Goal: Transaction & Acquisition: Purchase product/service

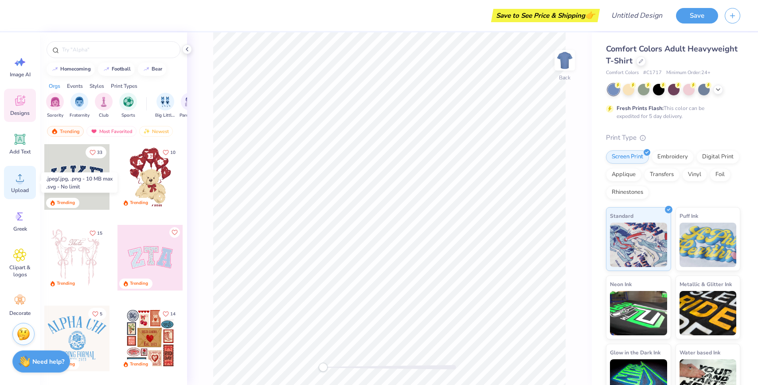
click at [16, 183] on icon at bounding box center [19, 177] width 13 height 13
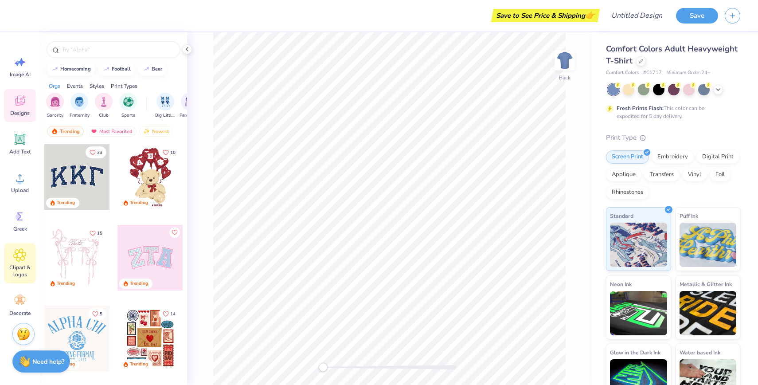
scroll to position [4, 0]
click at [187, 50] on icon at bounding box center [186, 49] width 7 height 7
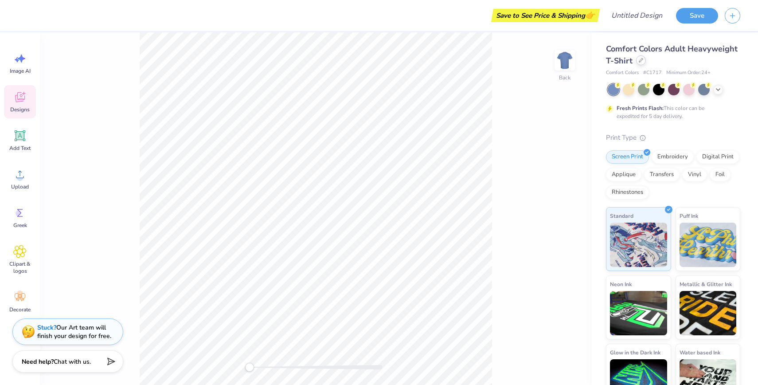
click at [642, 59] on icon at bounding box center [641, 60] width 4 height 4
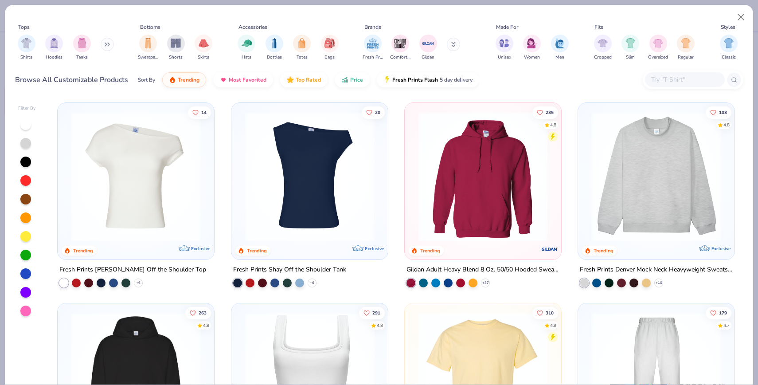
click at [478, 204] on img at bounding box center [482, 177] width 139 height 130
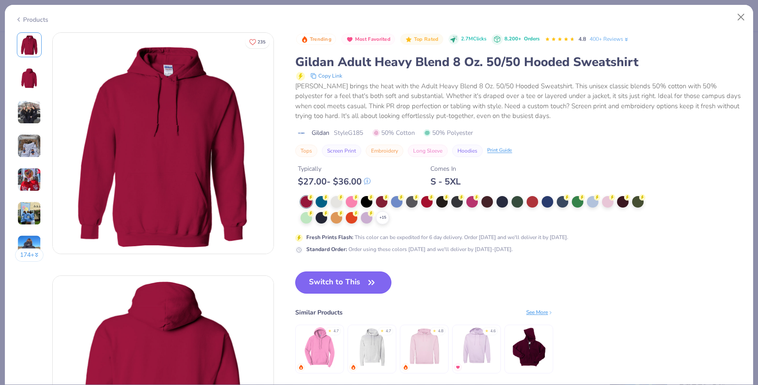
click at [381, 284] on button "Switch to This" at bounding box center [343, 282] width 96 height 22
click at [356, 277] on button "Switch to This" at bounding box center [343, 282] width 96 height 22
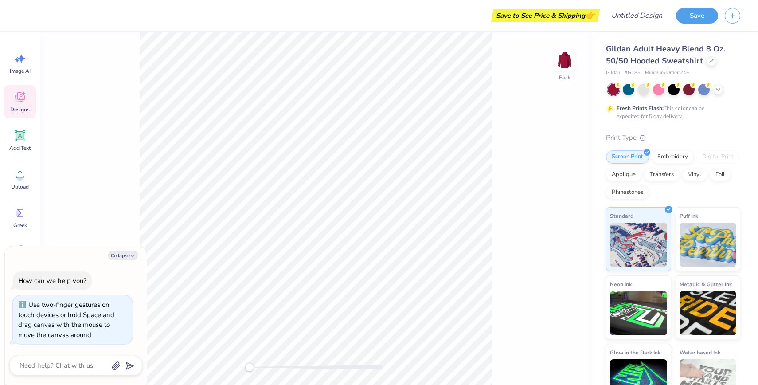
drag, startPoint x: 250, startPoint y: 367, endPoint x: 111, endPoint y: 320, distance: 147.1
click at [111, 320] on body "Save to See Price & Shipping 👉 Design Title Save Image AI Designs Add Text Uplo…" at bounding box center [379, 192] width 758 height 385
click at [702, 190] on div "Screen Print Embroidery Digital Print Applique Transfers Vinyl Foil Rhinestones" at bounding box center [673, 174] width 134 height 49
click at [20, 182] on div "Upload" at bounding box center [20, 178] width 32 height 33
click at [23, 179] on icon at bounding box center [19, 174] width 13 height 13
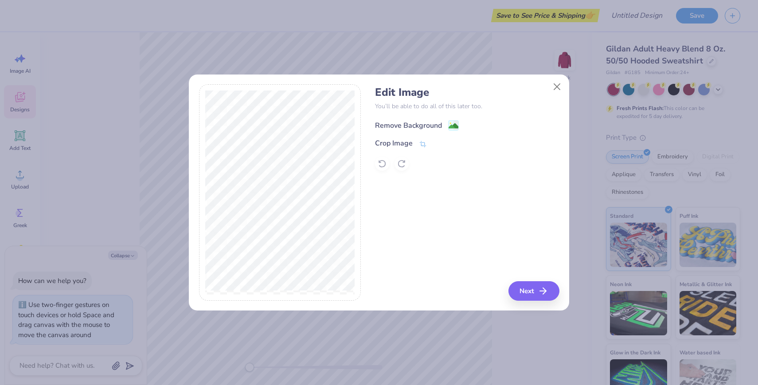
click at [451, 121] on image at bounding box center [453, 126] width 10 height 10
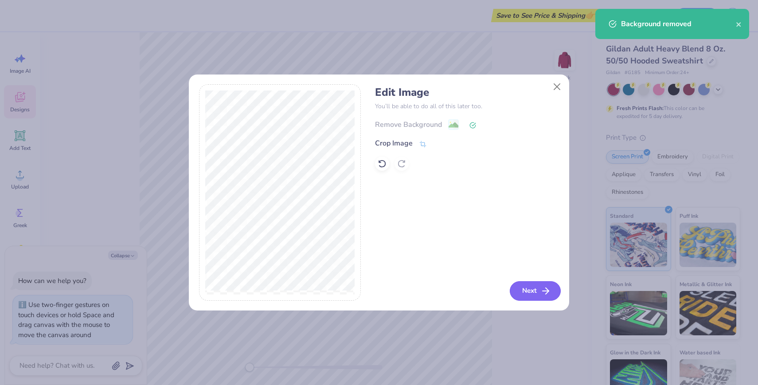
click at [518, 289] on button "Next" at bounding box center [535, 290] width 51 height 19
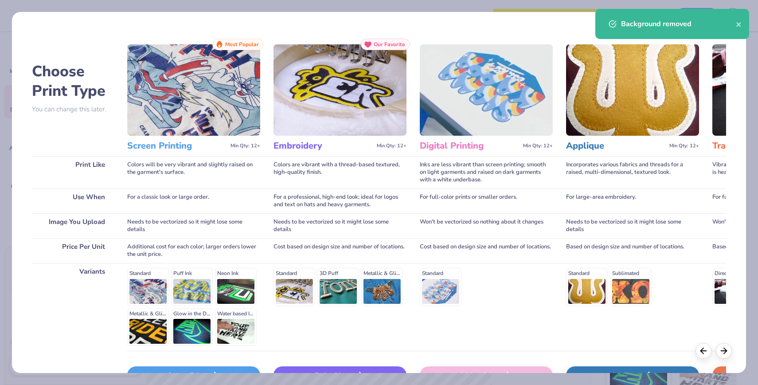
scroll to position [57, 0]
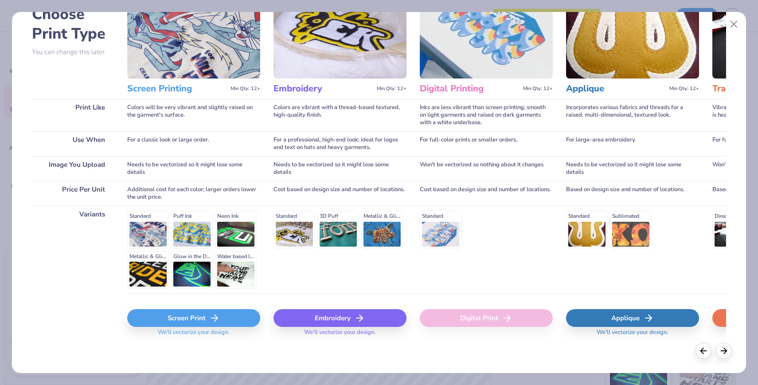
click at [201, 317] on div "Screen Print" at bounding box center [193, 318] width 133 height 18
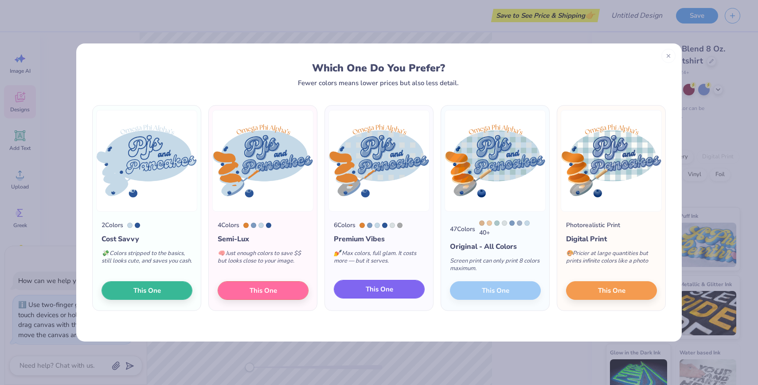
click at [378, 296] on button "This One" at bounding box center [379, 289] width 91 height 19
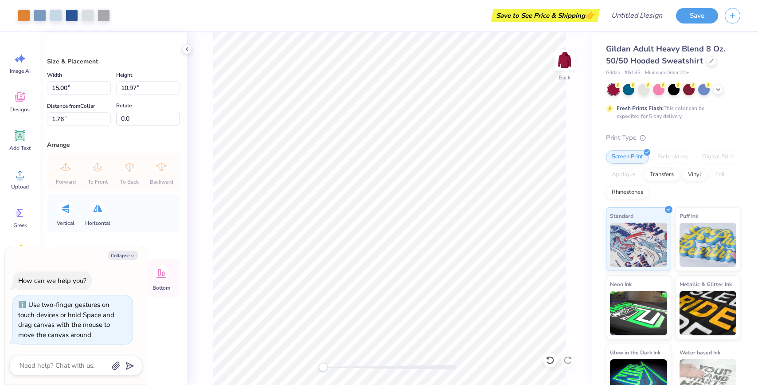
type textarea "x"
type input "11.15"
type input "8.16"
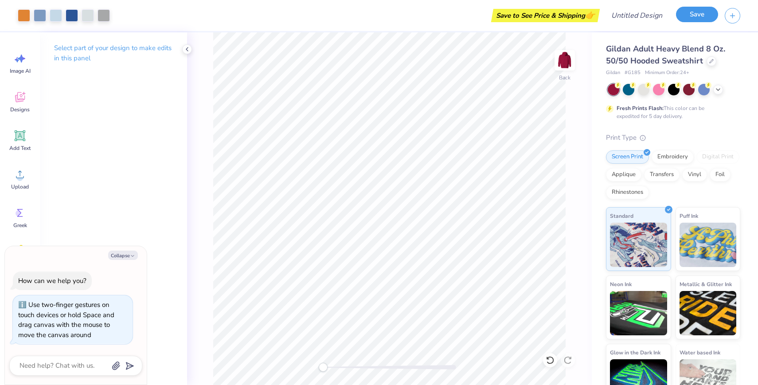
click at [689, 12] on button "Save" at bounding box center [697, 15] width 42 height 16
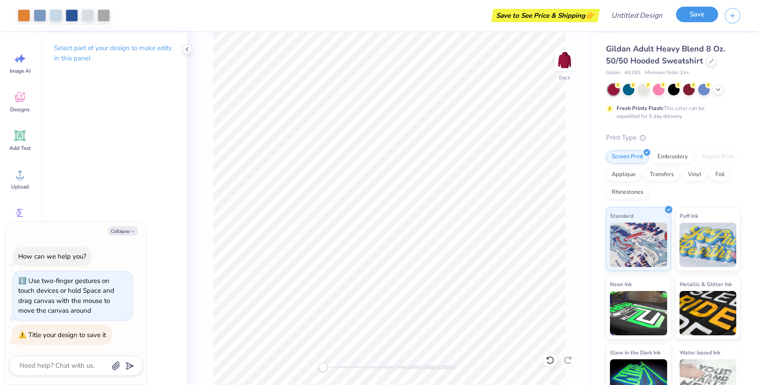
click at [687, 18] on button "Save" at bounding box center [697, 15] width 42 height 16
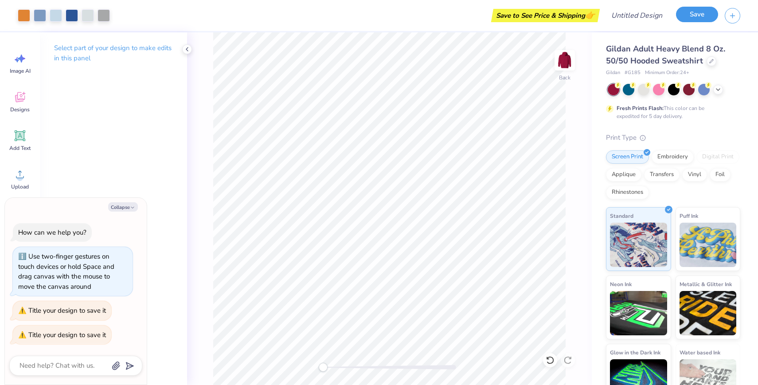
click at [687, 18] on button "Save" at bounding box center [697, 15] width 42 height 16
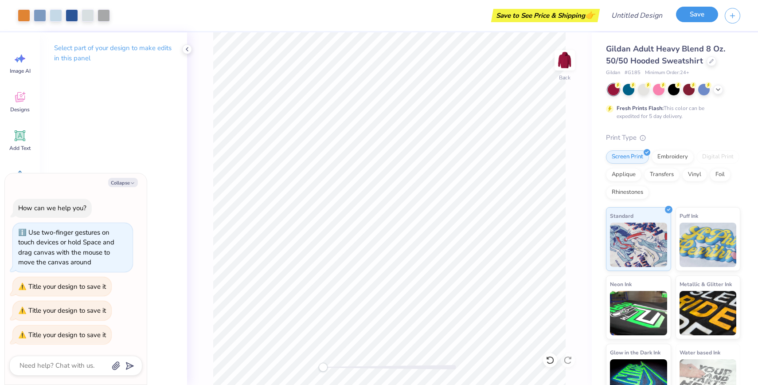
click at [687, 18] on button "Save" at bounding box center [697, 15] width 42 height 16
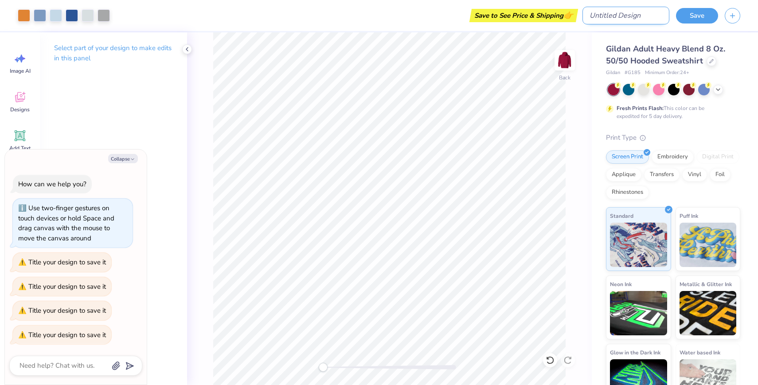
type textarea "x"
click at [644, 17] on input "Design Title" at bounding box center [625, 16] width 87 height 18
type input "p"
type textarea "x"
type input "pj"
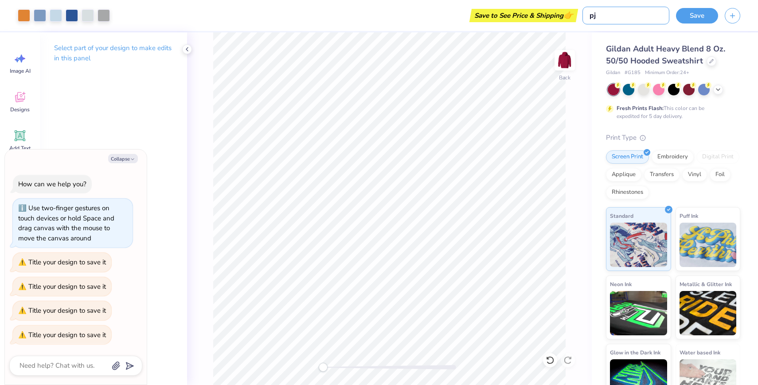
type textarea "x"
type input "pjs"
type textarea "x"
type input "pjs"
click at [706, 13] on button "Save" at bounding box center [697, 15] width 42 height 16
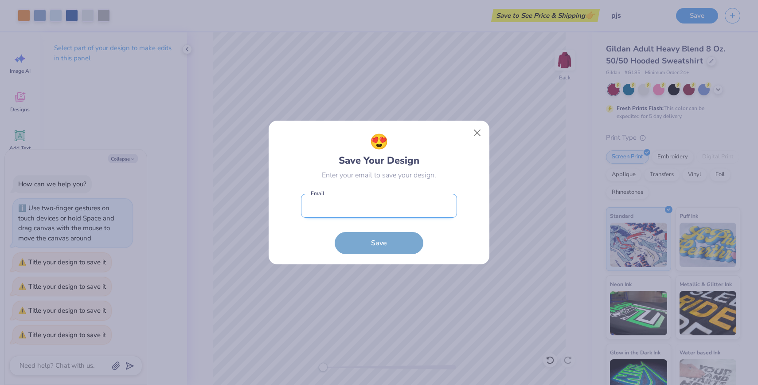
click at [426, 209] on input "email" at bounding box center [379, 206] width 156 height 24
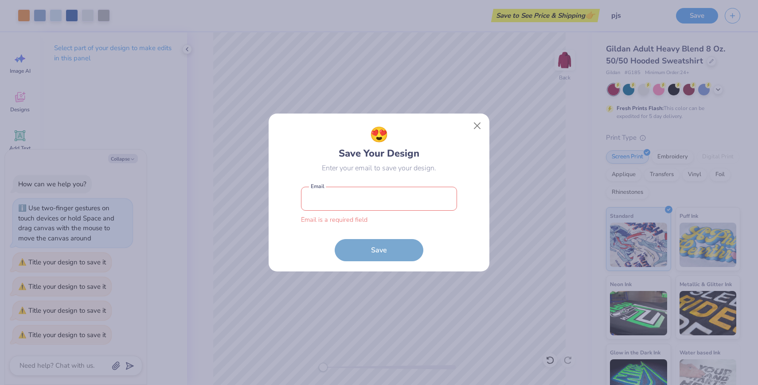
click at [372, 155] on div "😍 Save Your Design" at bounding box center [379, 142] width 81 height 37
click at [360, 193] on input "email" at bounding box center [379, 199] width 156 height 24
type input "[EMAIL_ADDRESS][DOMAIN_NAME]"
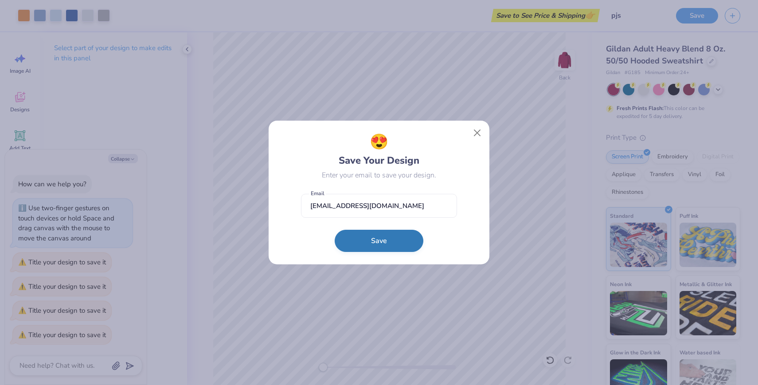
click at [379, 240] on button "Save" at bounding box center [379, 241] width 89 height 22
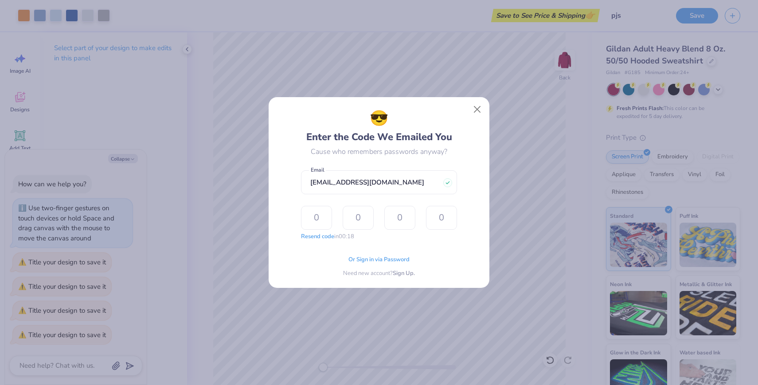
type input "7"
type input "6"
type input "5"
type input "6"
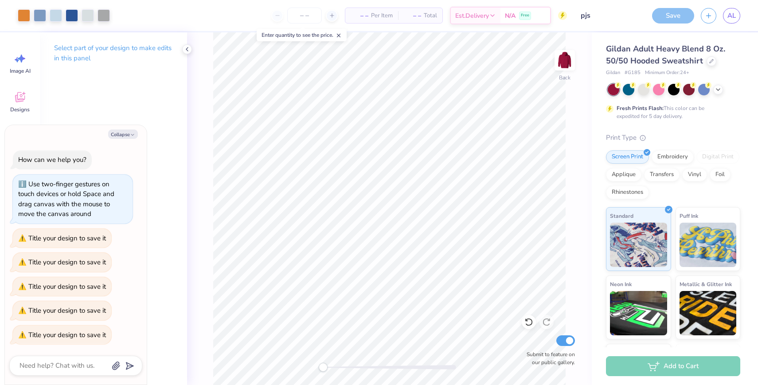
click at [361, 14] on span "– –" at bounding box center [360, 15] width 18 height 9
click at [310, 14] on input "number" at bounding box center [304, 16] width 35 height 16
type textarea "x"
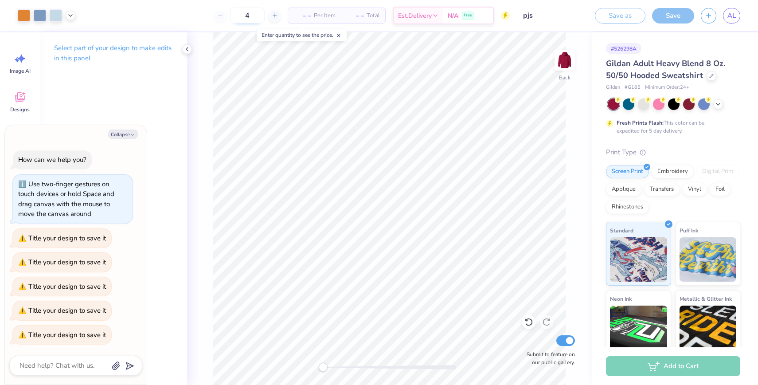
type input "40"
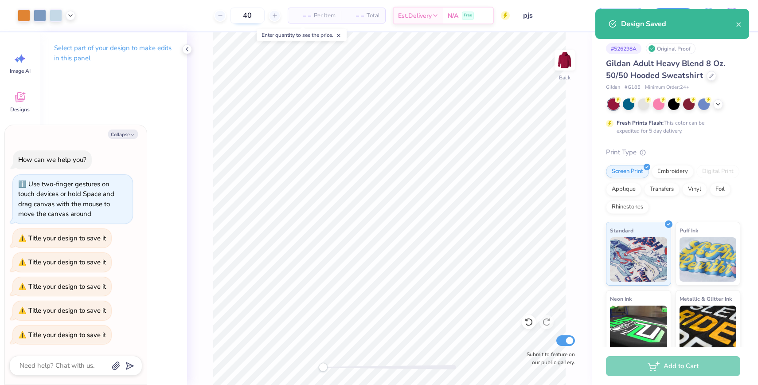
type textarea "x"
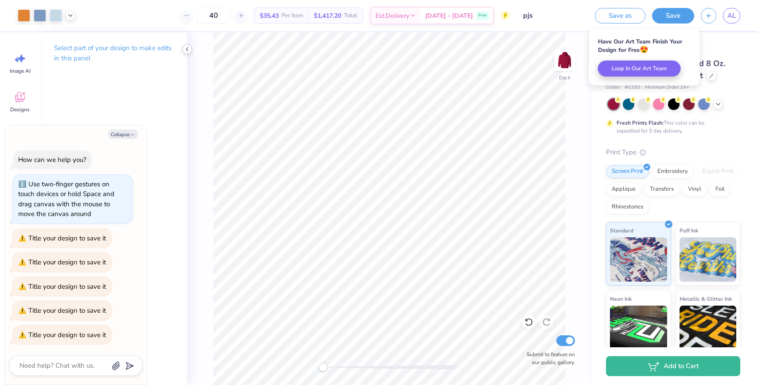
type input "40"
click at [186, 50] on icon at bounding box center [186, 49] width 7 height 7
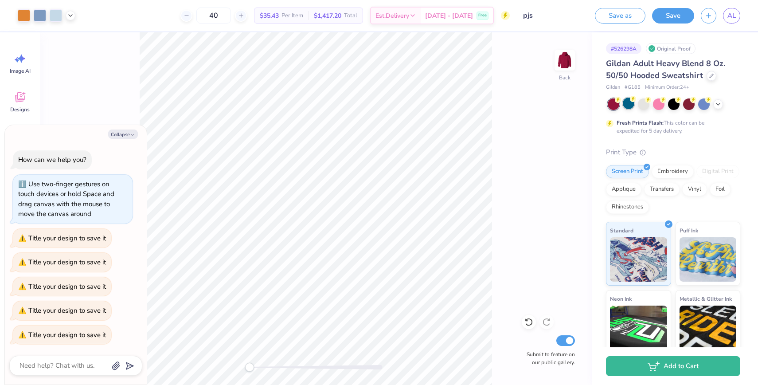
click at [630, 103] on div at bounding box center [629, 103] width 12 height 12
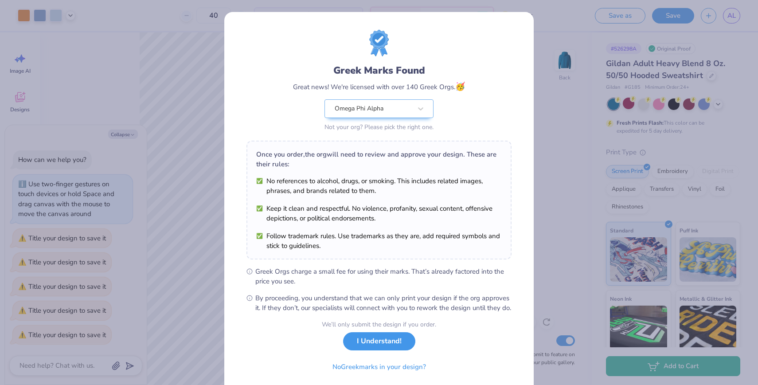
click at [398, 350] on button "I Understand!" at bounding box center [379, 341] width 72 height 18
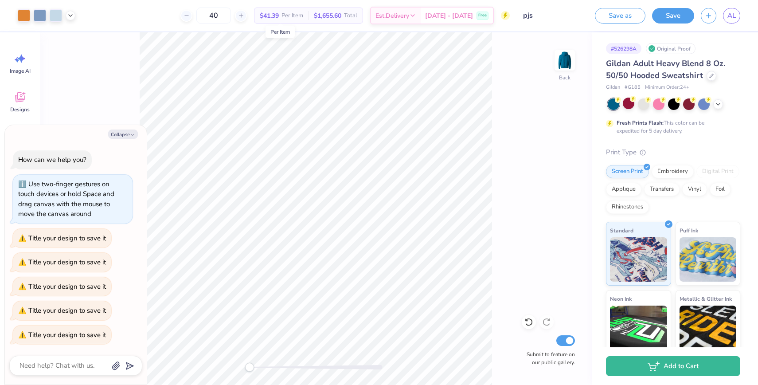
click at [279, 13] on span "$41.39" at bounding box center [269, 15] width 19 height 9
click at [719, 101] on icon at bounding box center [717, 103] width 7 height 7
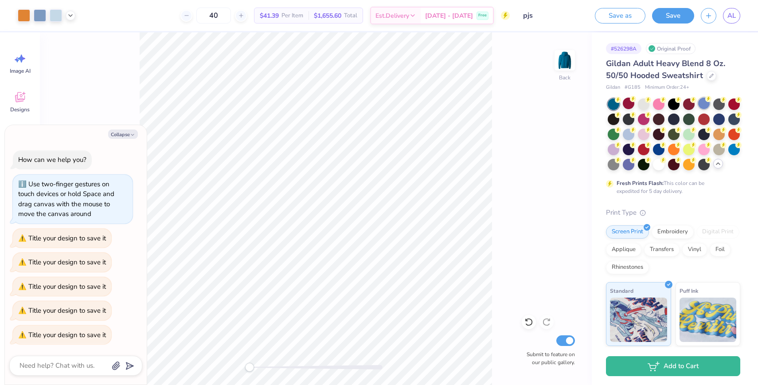
click at [705, 101] on icon at bounding box center [708, 99] width 6 height 6
click at [625, 138] on div at bounding box center [629, 134] width 12 height 12
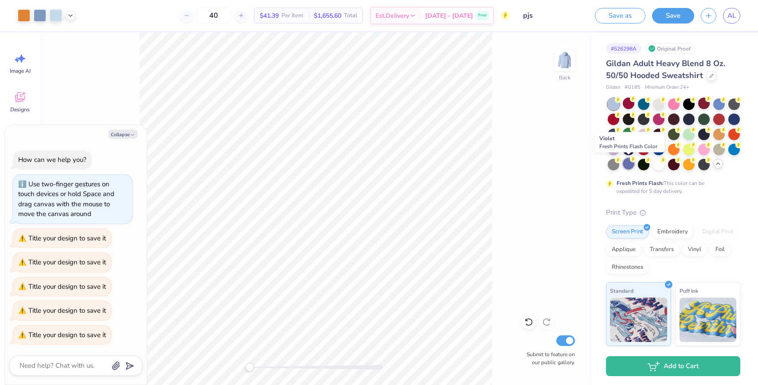
click at [631, 167] on div at bounding box center [629, 164] width 12 height 12
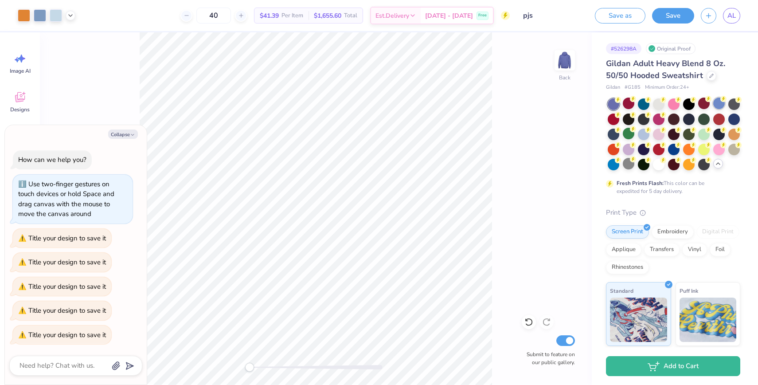
click at [720, 105] on div at bounding box center [719, 103] width 12 height 12
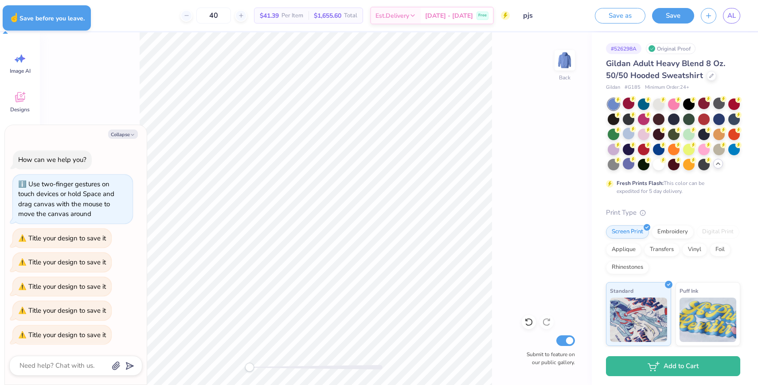
type textarea "x"
